Goal: Task Accomplishment & Management: Manage account settings

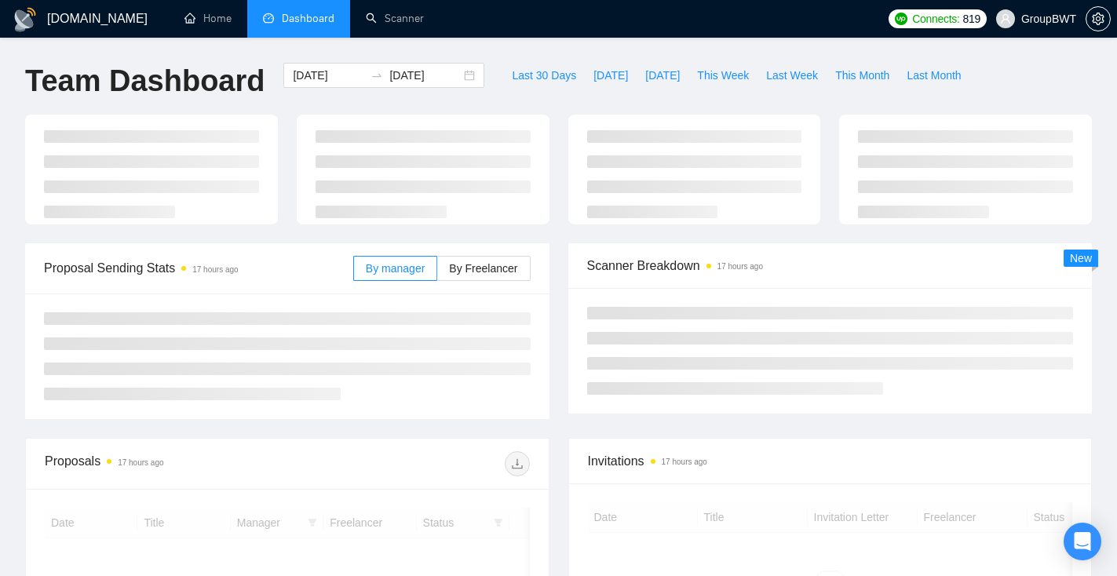
scroll to position [84, 0]
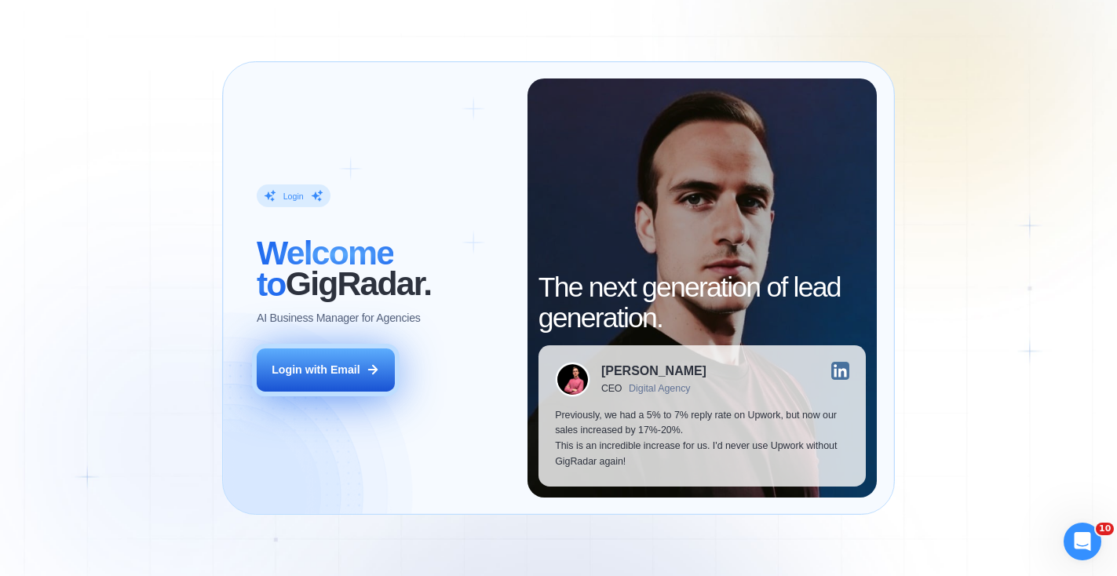
click at [352, 365] on div "Login with Email" at bounding box center [316, 371] width 89 height 16
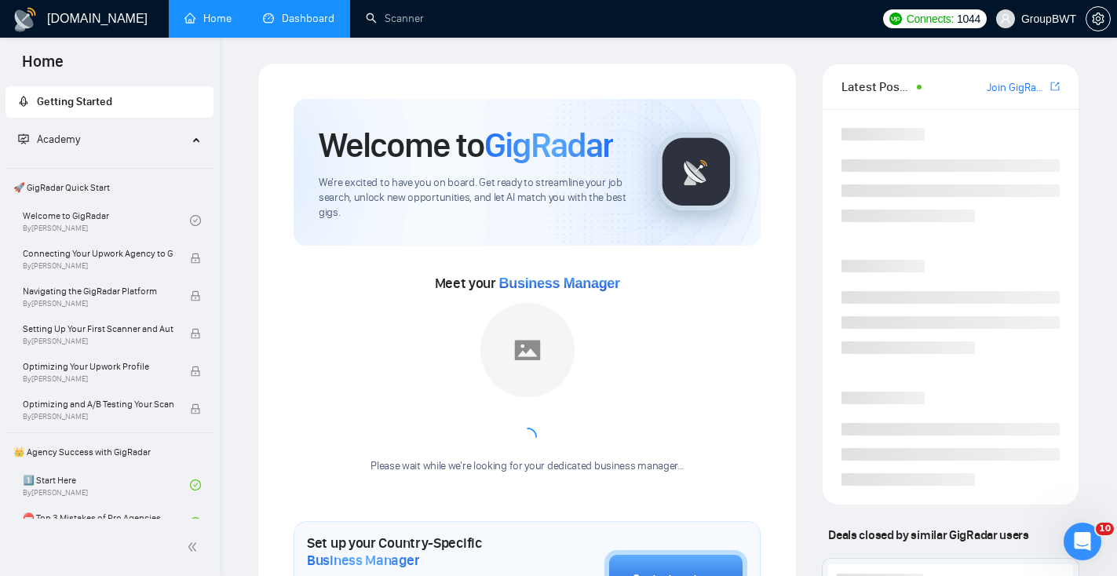
click at [314, 25] on link "Dashboard" at bounding box center [298, 18] width 71 height 13
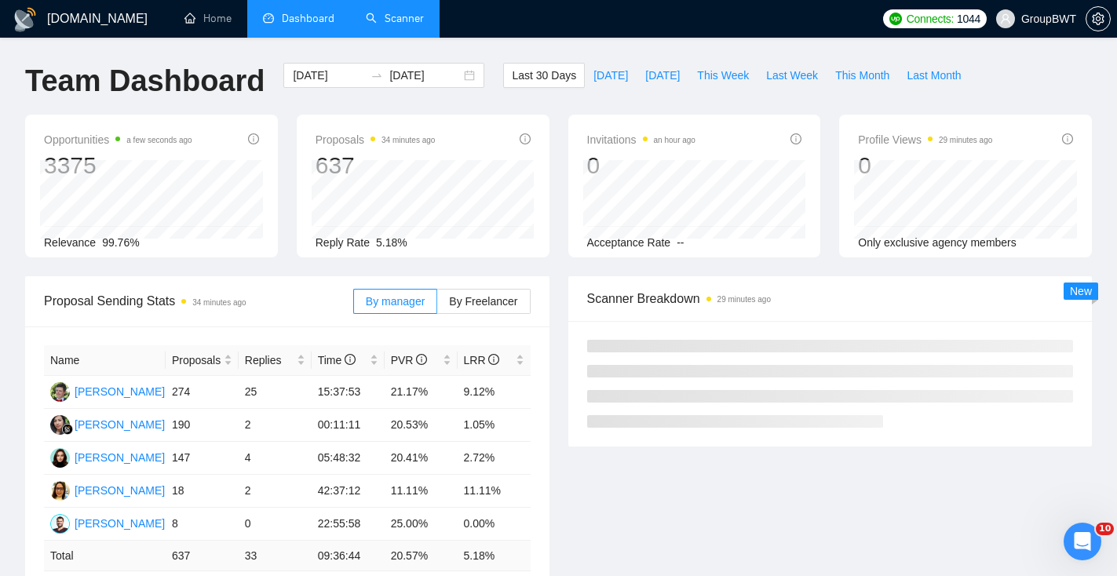
click at [424, 21] on link "Scanner" at bounding box center [395, 18] width 58 height 13
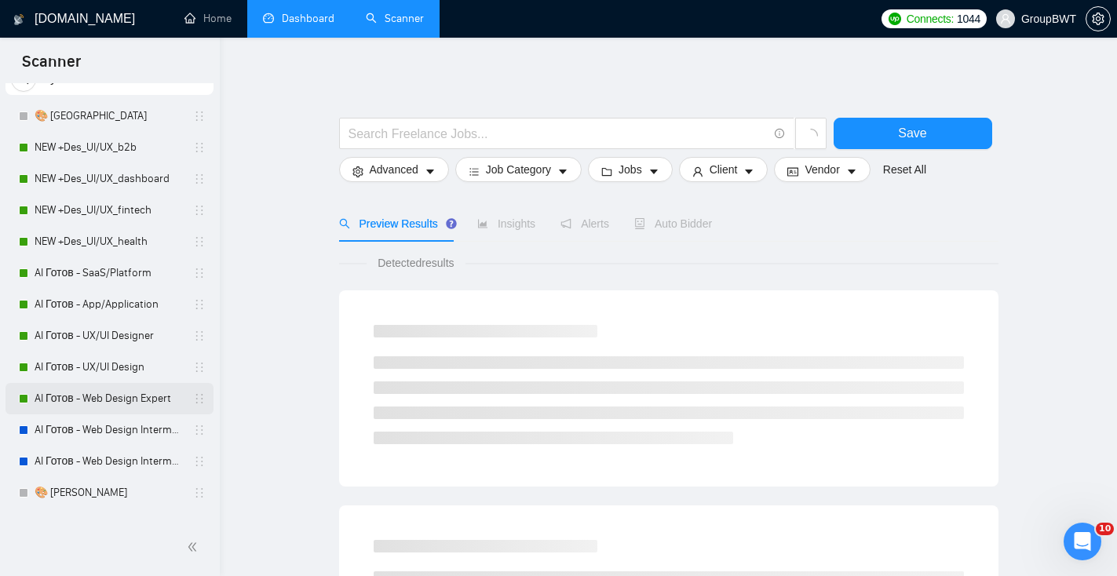
scroll to position [54, 0]
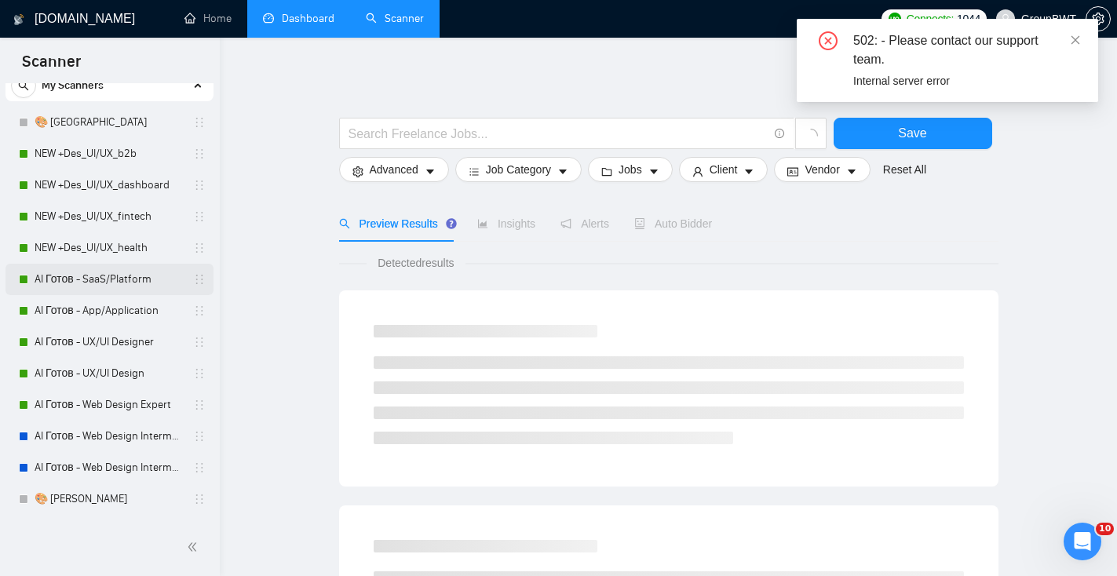
click at [141, 280] on link "AI Готов - SaaS/Platform" at bounding box center [109, 279] width 149 height 31
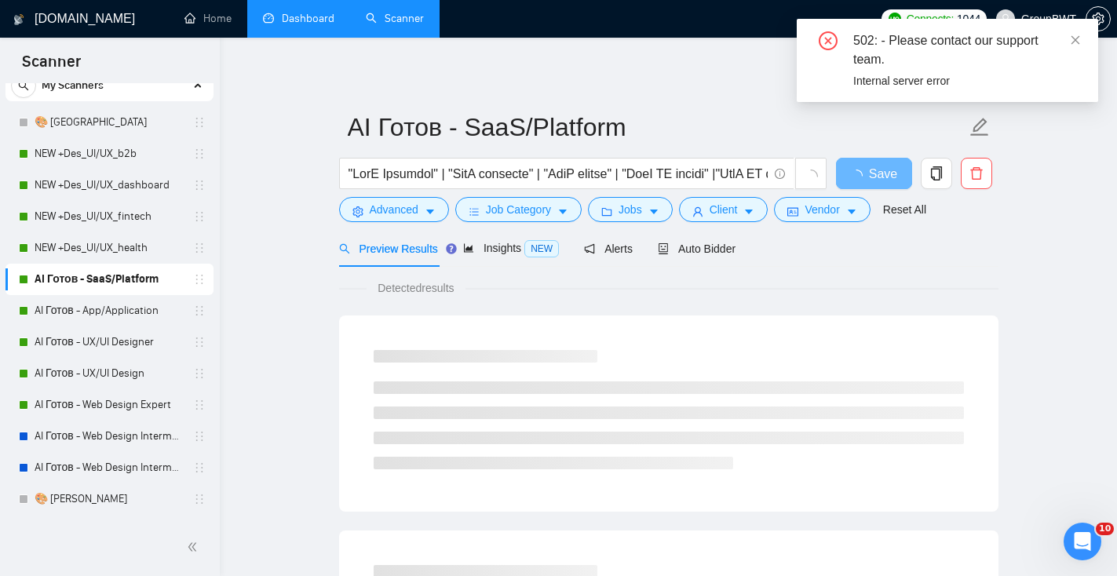
click at [1084, 37] on div "502: - Please contact our support team. Internal server error" at bounding box center [947, 60] width 301 height 83
click at [1074, 32] on link at bounding box center [1075, 39] width 11 height 17
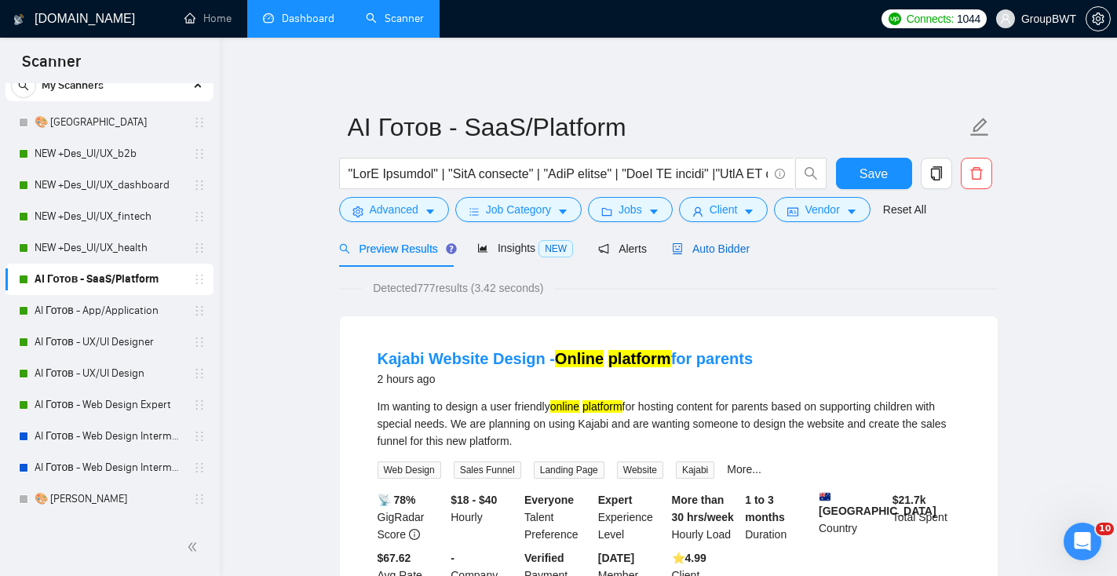
click at [739, 254] on span "Auto Bidder" at bounding box center [711, 249] width 78 height 13
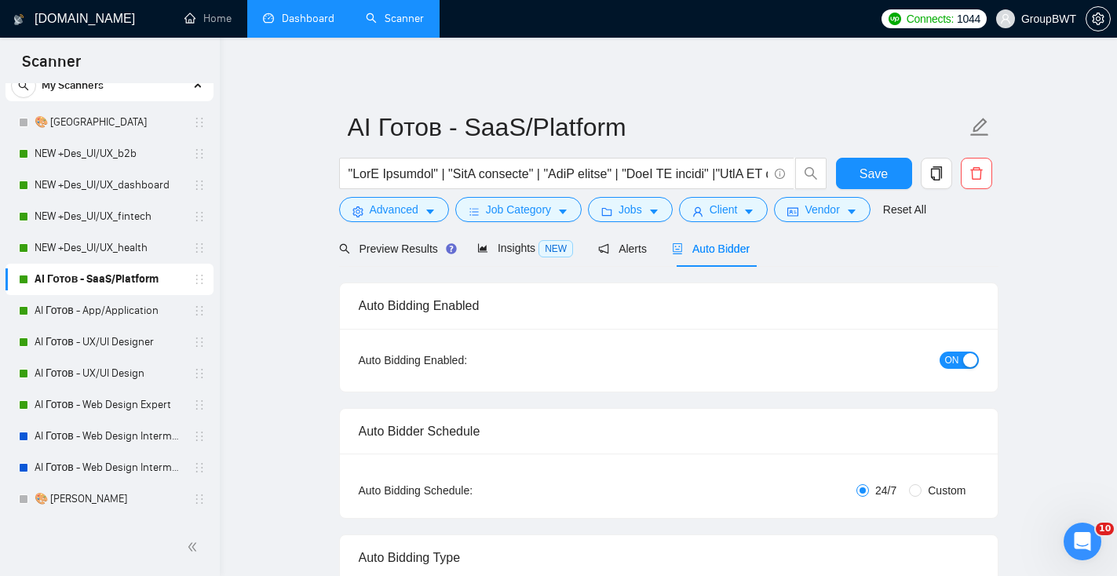
click at [952, 363] on span "ON" at bounding box center [952, 360] width 14 height 17
click at [877, 178] on span "Save" at bounding box center [873, 174] width 28 height 20
click at [118, 311] on link "AI Готов - App/Application" at bounding box center [109, 310] width 149 height 31
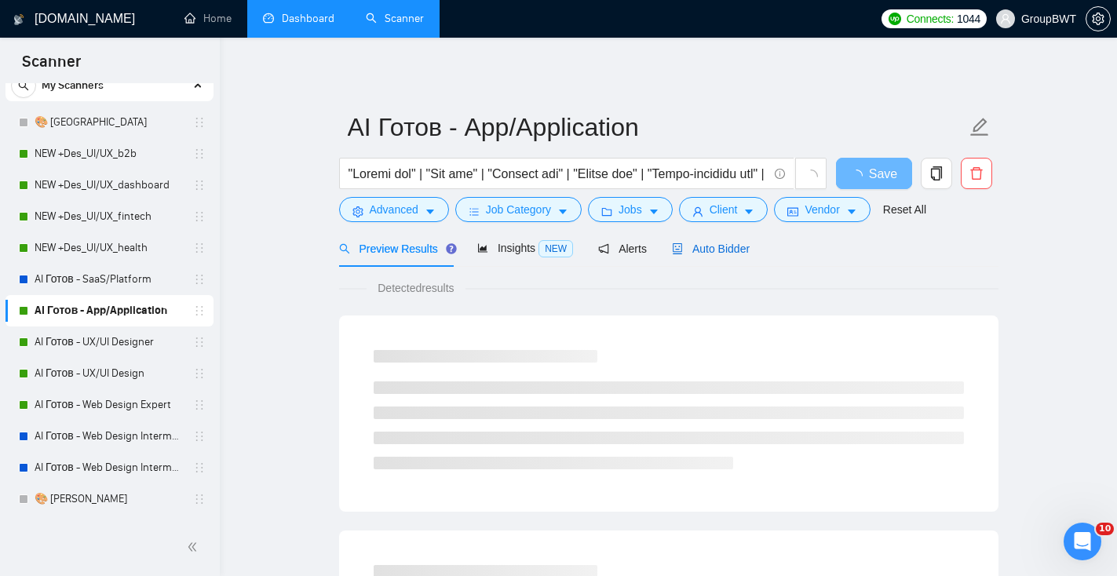
click at [731, 248] on span "Auto Bidder" at bounding box center [711, 249] width 78 height 13
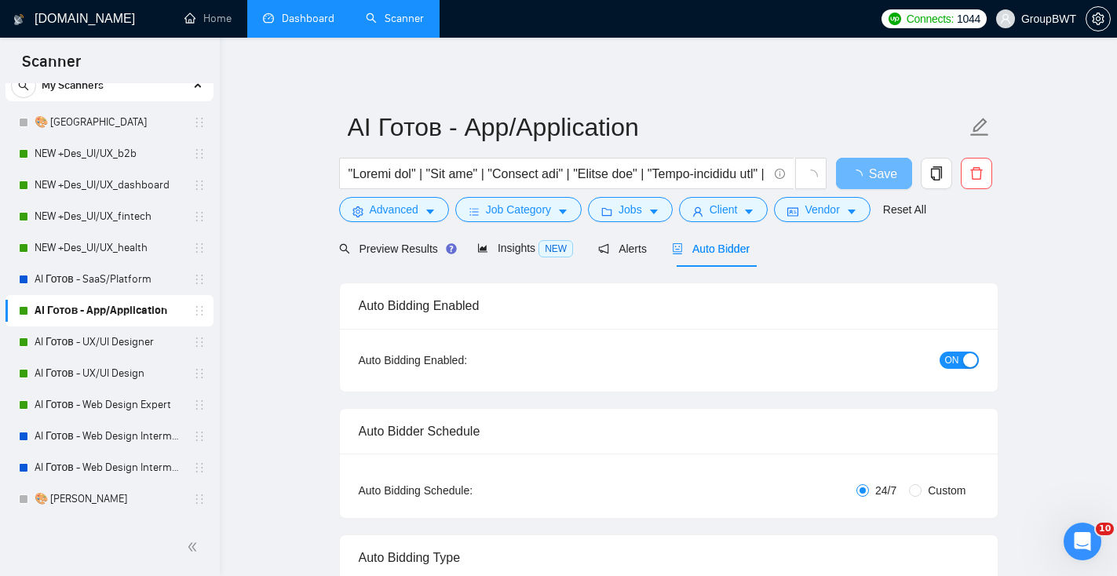
click at [963, 356] on div "button" at bounding box center [970, 360] width 14 height 14
click at [870, 181] on span "Save" at bounding box center [873, 174] width 28 height 20
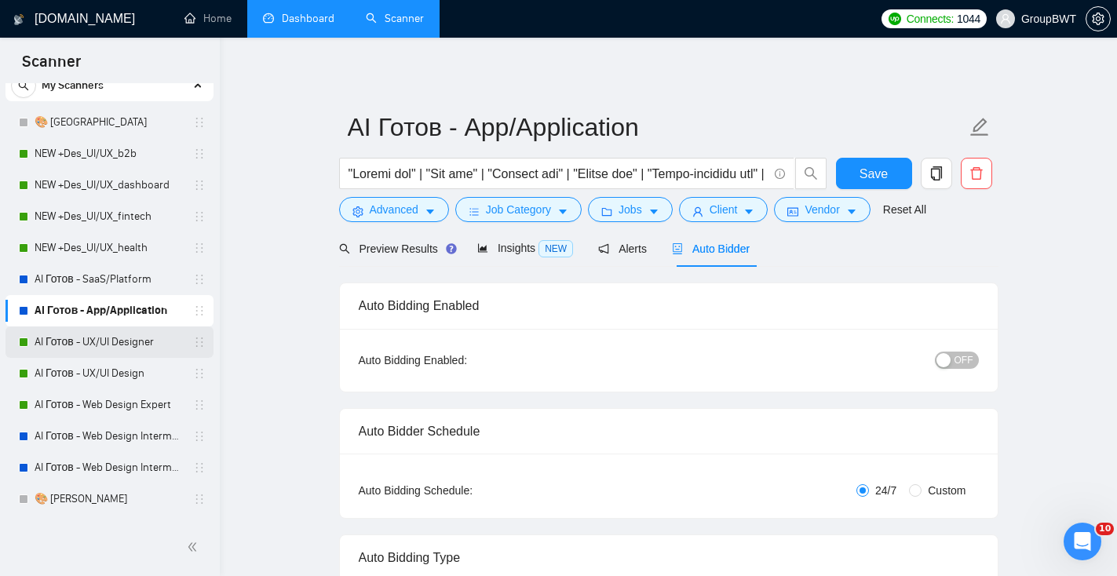
click at [163, 346] on link "AI Готов - UX/UI Designer" at bounding box center [109, 341] width 149 height 31
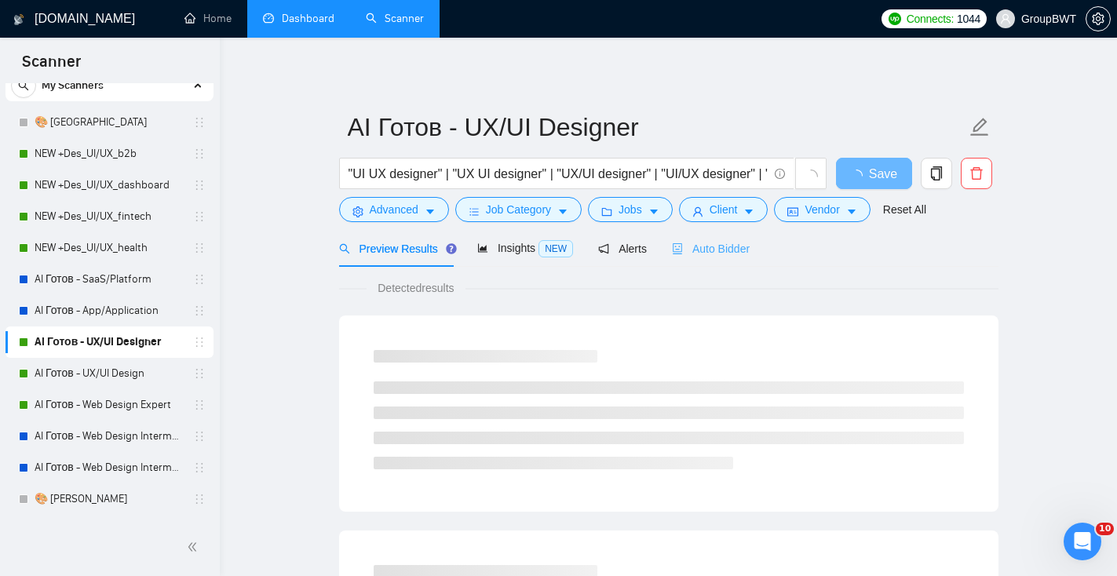
click at [715, 261] on div "Auto Bidder" at bounding box center [711, 248] width 78 height 37
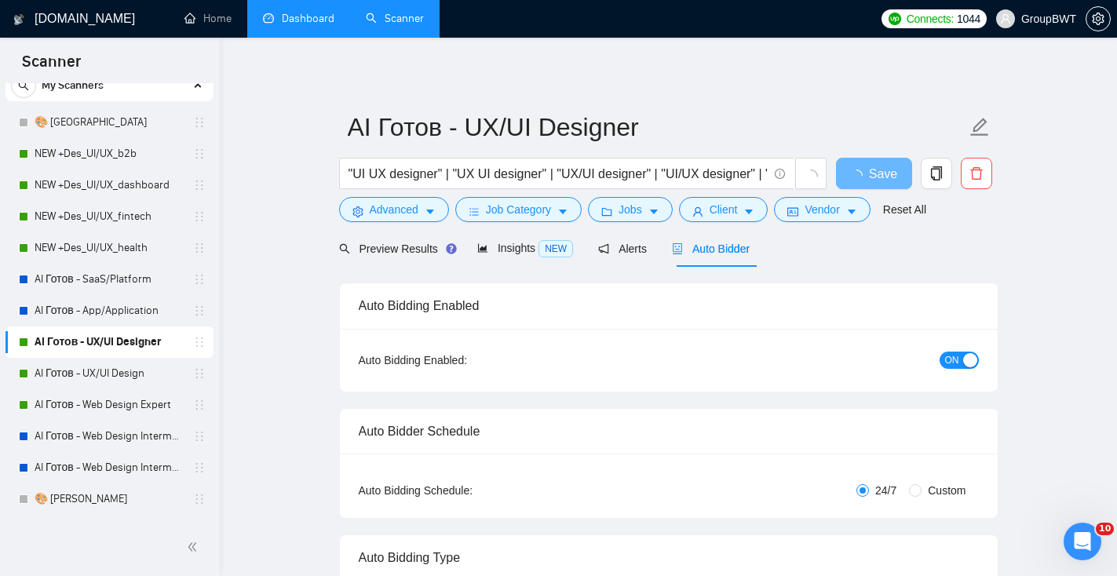
click at [961, 356] on button "ON" at bounding box center [958, 360] width 39 height 17
click at [863, 169] on span "Save" at bounding box center [873, 174] width 28 height 20
click at [74, 370] on link "AI Готов - UX/UI Design" at bounding box center [109, 373] width 149 height 31
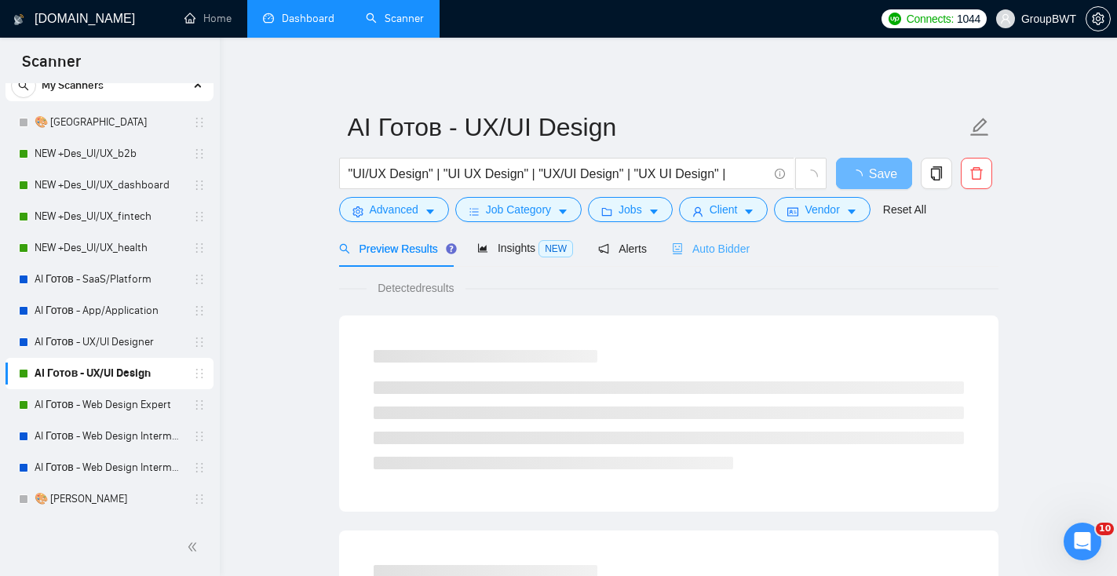
click at [699, 233] on div "Auto Bidder" at bounding box center [711, 248] width 78 height 37
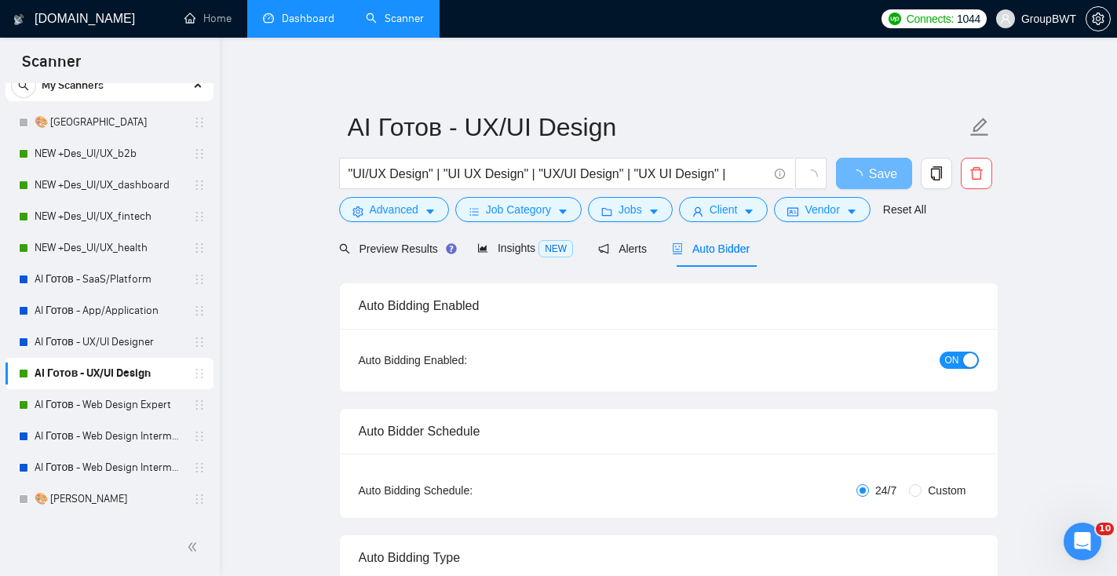
click at [961, 357] on button "ON" at bounding box center [958, 360] width 39 height 17
click at [881, 175] on span "Save" at bounding box center [873, 174] width 28 height 20
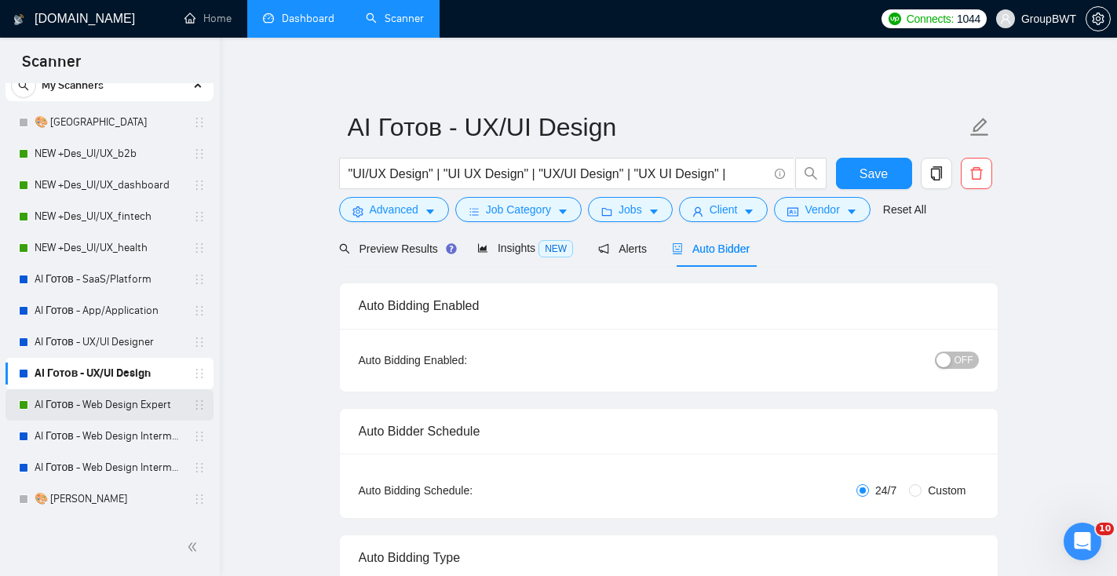
click at [54, 406] on link "AI Готов - Web Design Expert" at bounding box center [109, 404] width 149 height 31
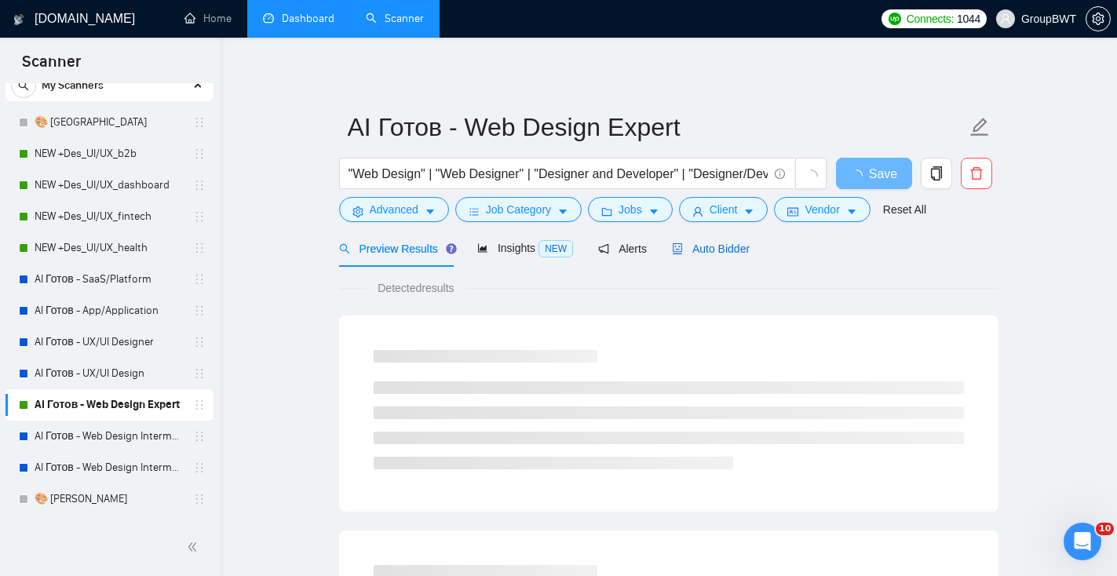
click at [745, 243] on span "Auto Bidder" at bounding box center [711, 249] width 78 height 13
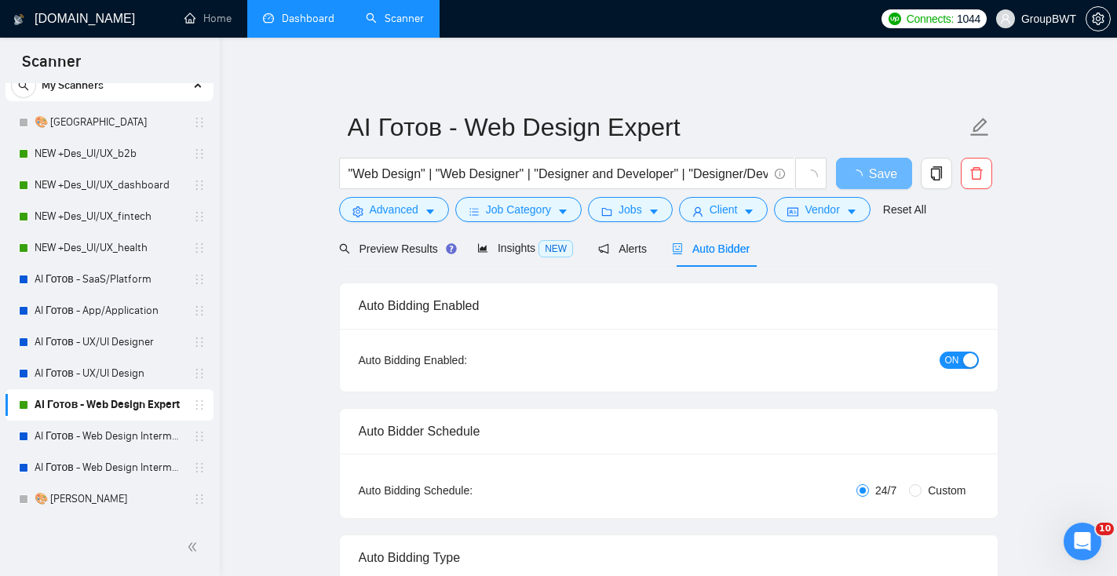
click at [960, 366] on button "ON" at bounding box center [958, 360] width 39 height 17
click at [881, 173] on span "Save" at bounding box center [873, 174] width 28 height 20
click at [310, 36] on li "Dashboard" at bounding box center [298, 19] width 103 height 38
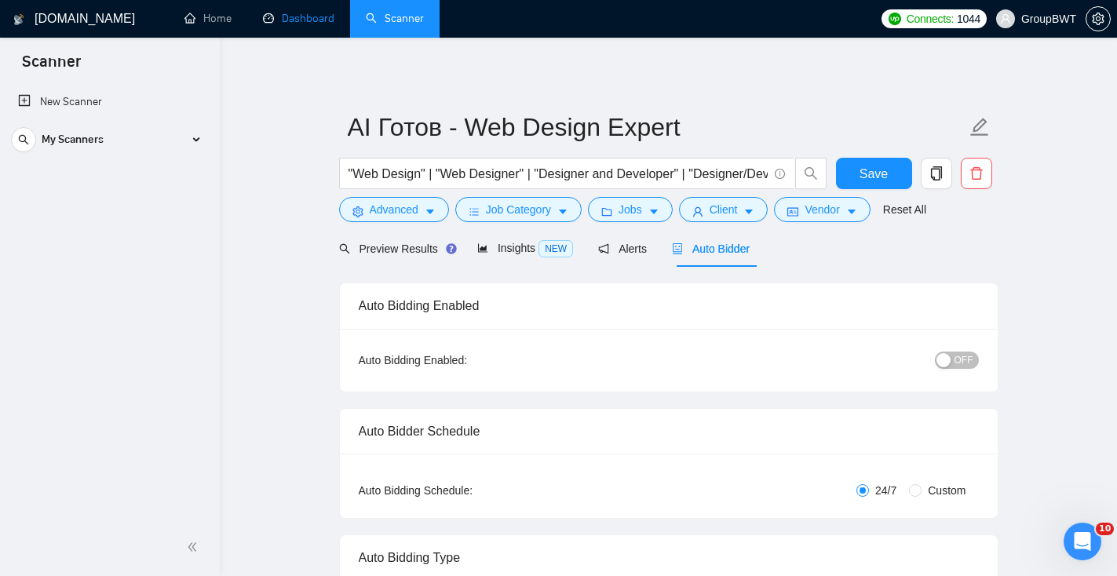
click at [313, 25] on link "Dashboard" at bounding box center [298, 18] width 71 height 13
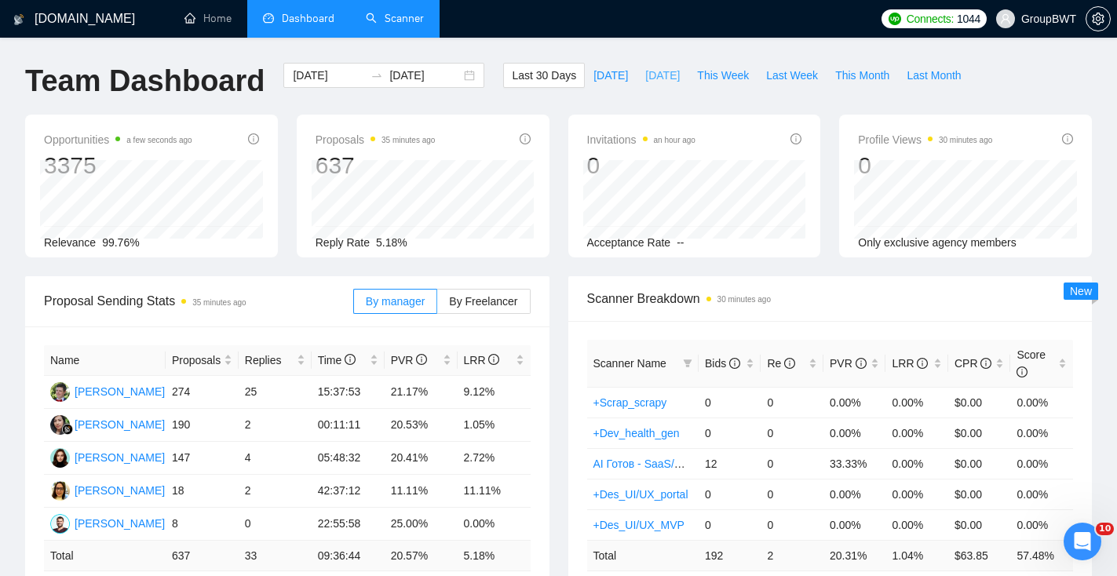
click at [645, 76] on span "[DATE]" at bounding box center [662, 75] width 35 height 17
type input "[DATE]"
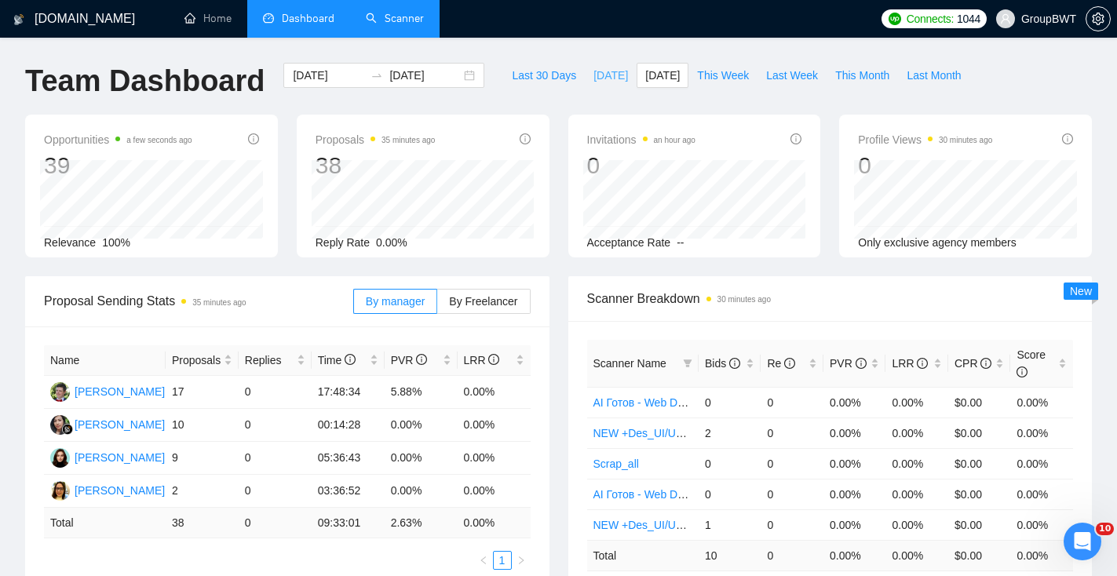
click at [593, 80] on span "[DATE]" at bounding box center [610, 75] width 35 height 17
type input "2025-09-24"
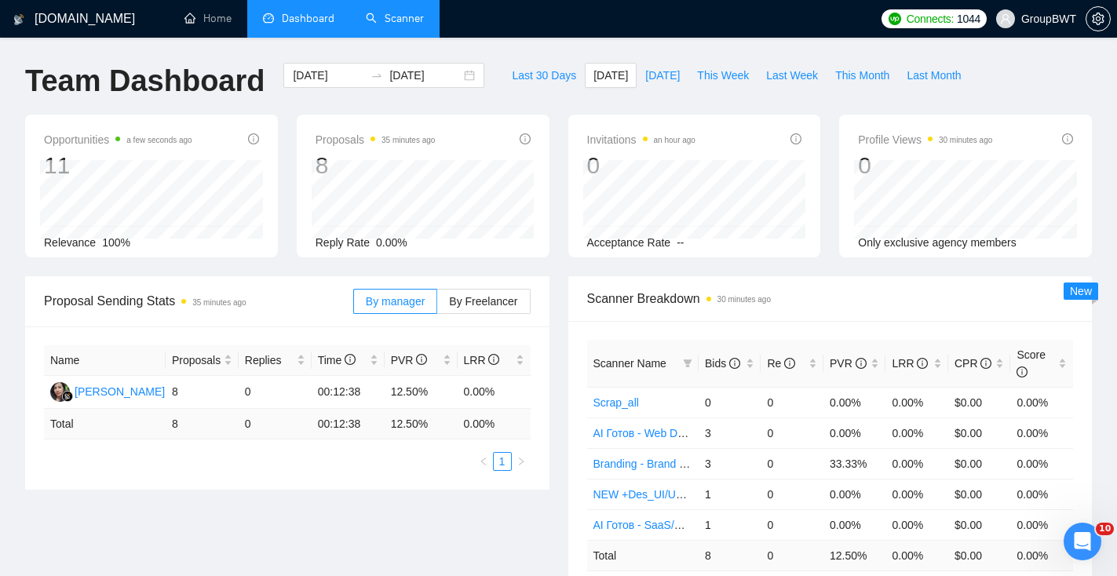
click at [482, 321] on div "By manager By Freelancer" at bounding box center [441, 301] width 177 height 50
click at [484, 308] on label "By Freelancer" at bounding box center [483, 301] width 93 height 25
click at [437, 305] on input "By Freelancer" at bounding box center [437, 305] width 0 height 0
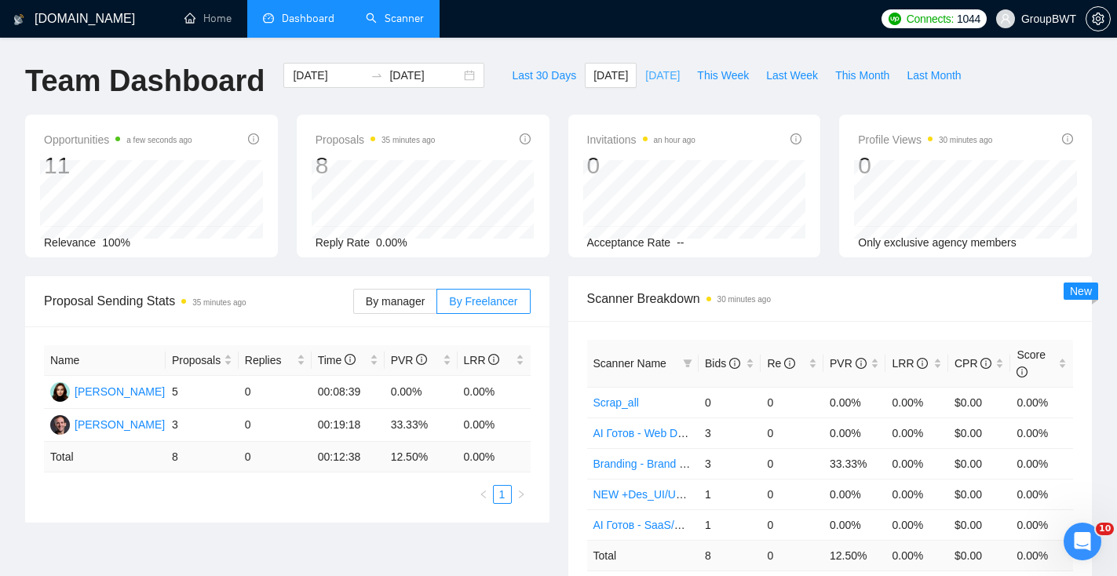
click at [646, 75] on span "[DATE]" at bounding box center [662, 75] width 35 height 17
type input "[DATE]"
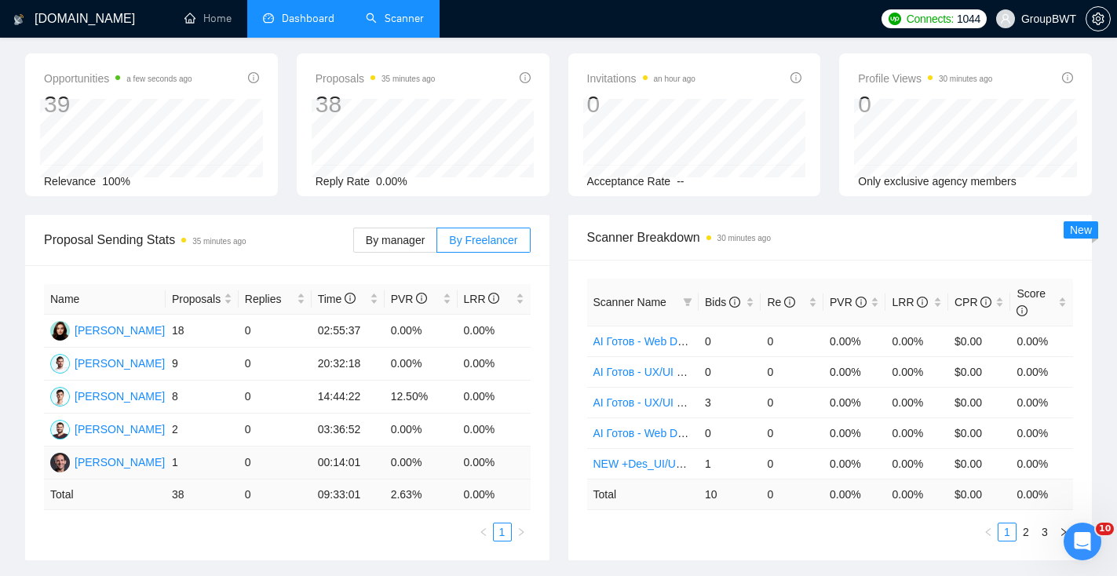
scroll to position [60, 0]
click at [405, 245] on span "By manager" at bounding box center [395, 241] width 59 height 13
click at [354, 246] on input "By manager" at bounding box center [354, 246] width 0 height 0
